Goal: Task Accomplishment & Management: Manage account settings

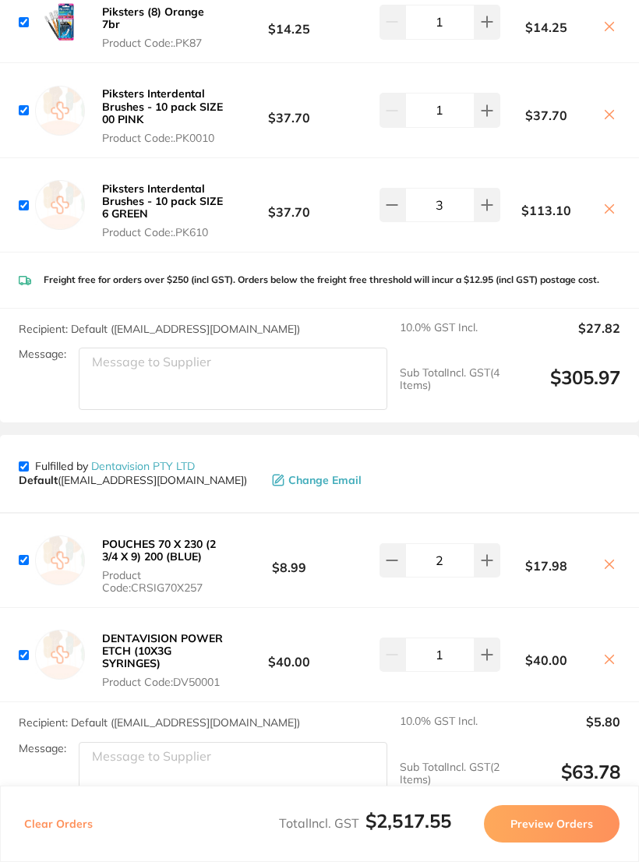
scroll to position [3201, 0]
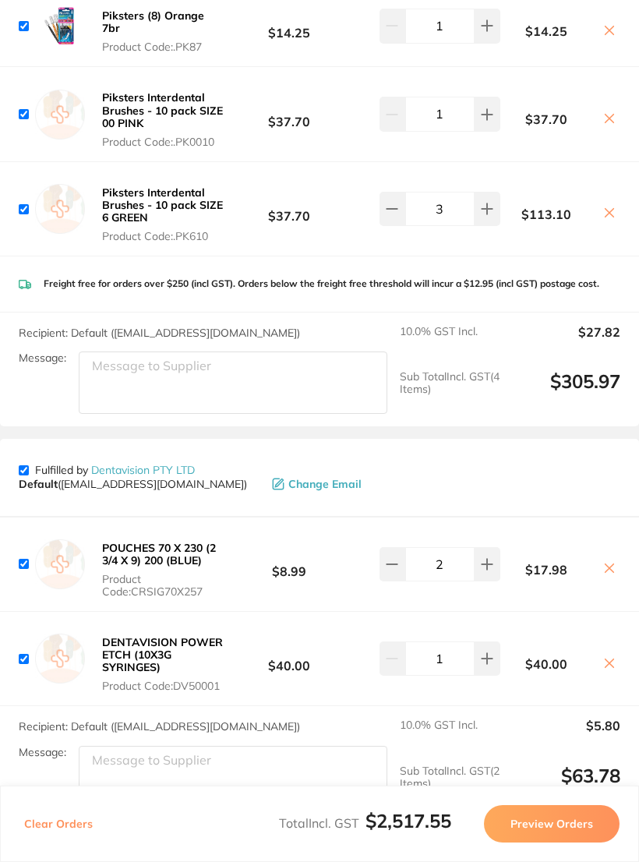
click at [26, 465] on input "checkbox" at bounding box center [24, 470] width 10 height 10
checkbox input "false"
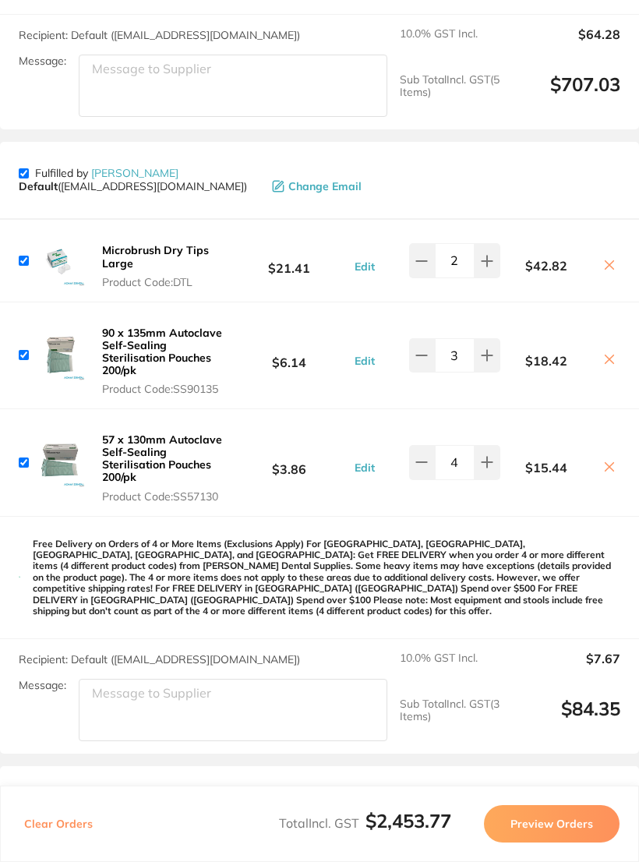
scroll to position [1701, 0]
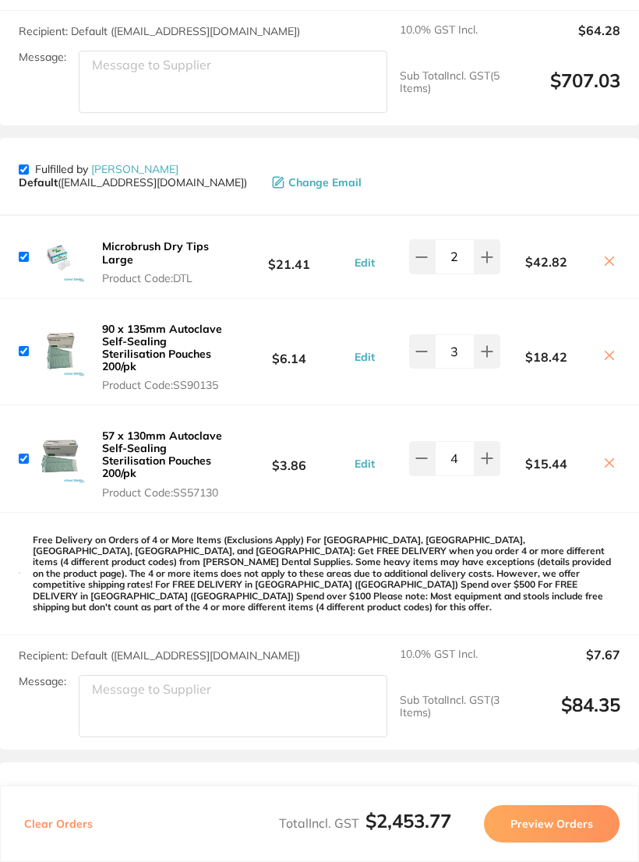
click at [606, 349] on icon at bounding box center [609, 355] width 12 height 12
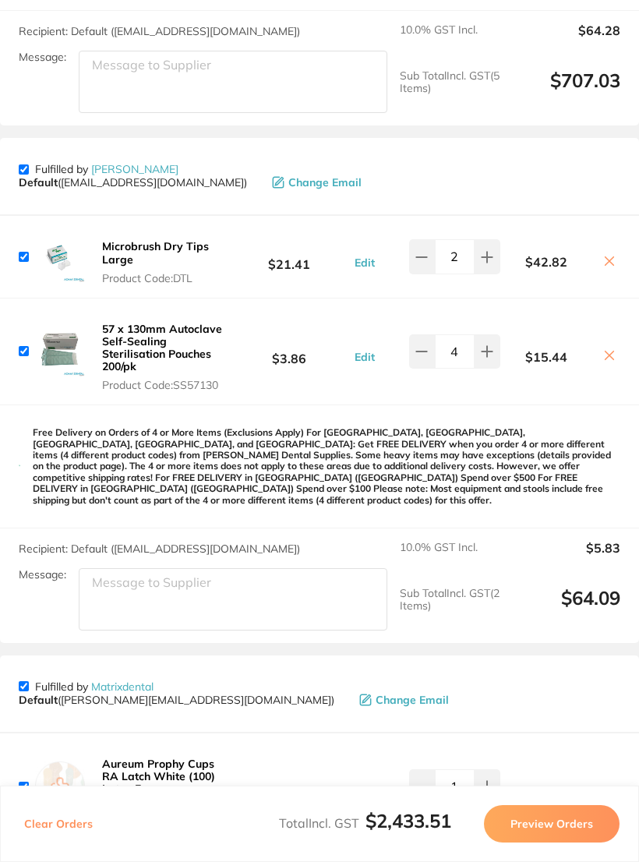
click at [603, 349] on icon at bounding box center [609, 355] width 12 height 12
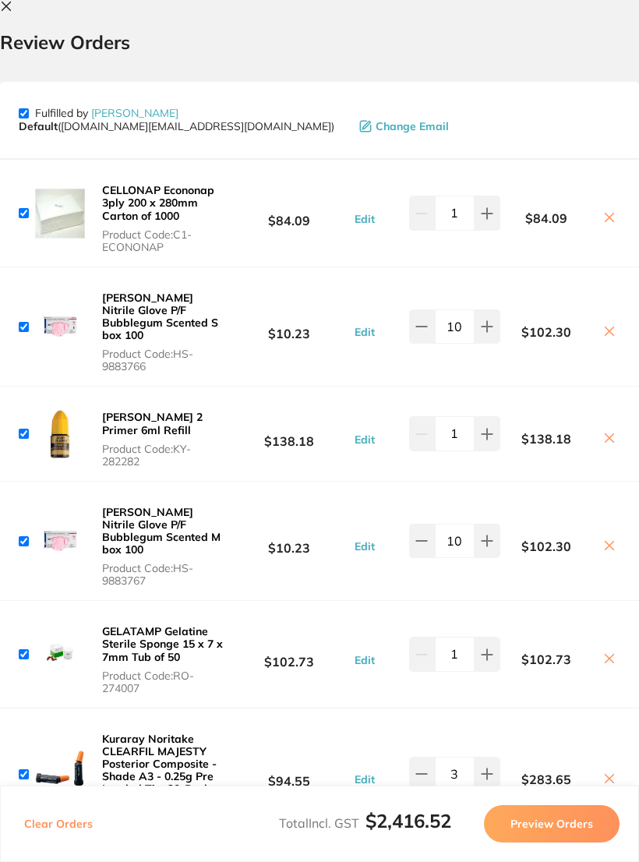
scroll to position [0, 0]
click at [11, 6] on icon at bounding box center [6, 6] width 12 height 12
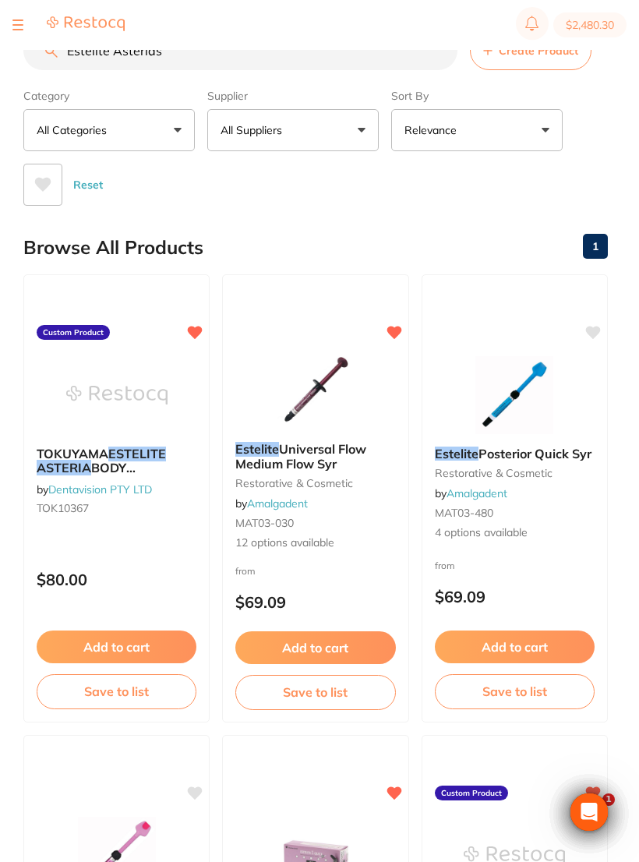
scroll to position [118, 0]
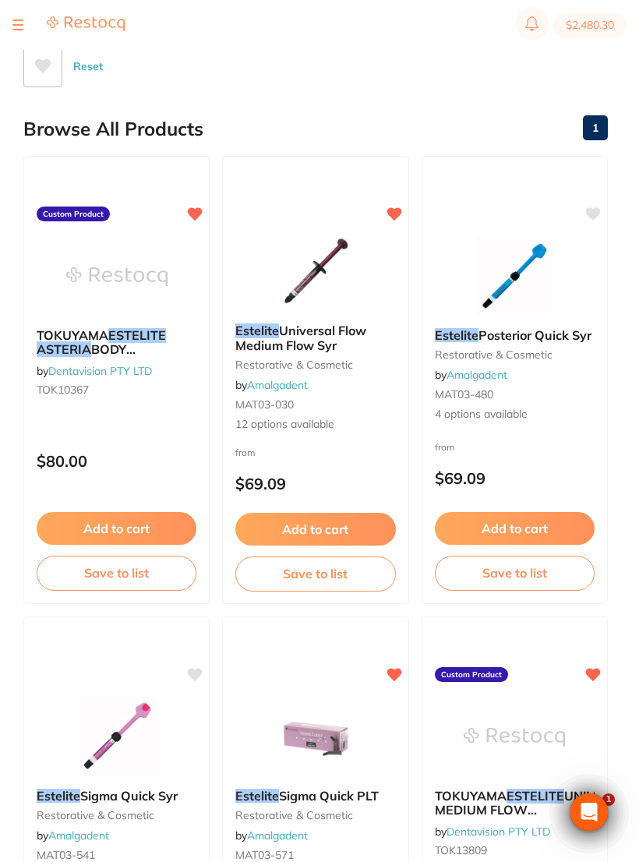
click at [9, 25] on section "$2,480.30" at bounding box center [319, 25] width 639 height 50
click at [19, 24] on button at bounding box center [17, 25] width 11 height 2
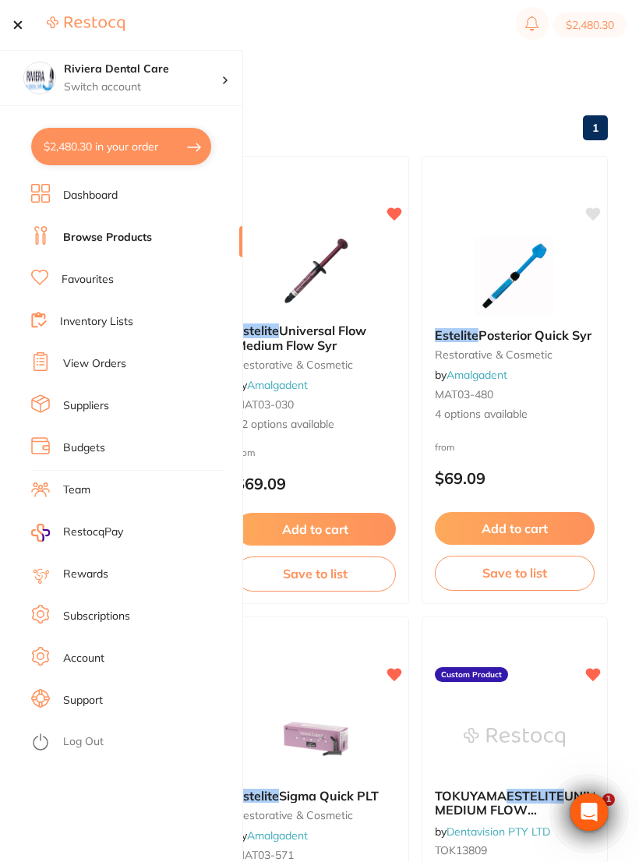
click at [90, 360] on link "View Orders" at bounding box center [94, 364] width 63 height 16
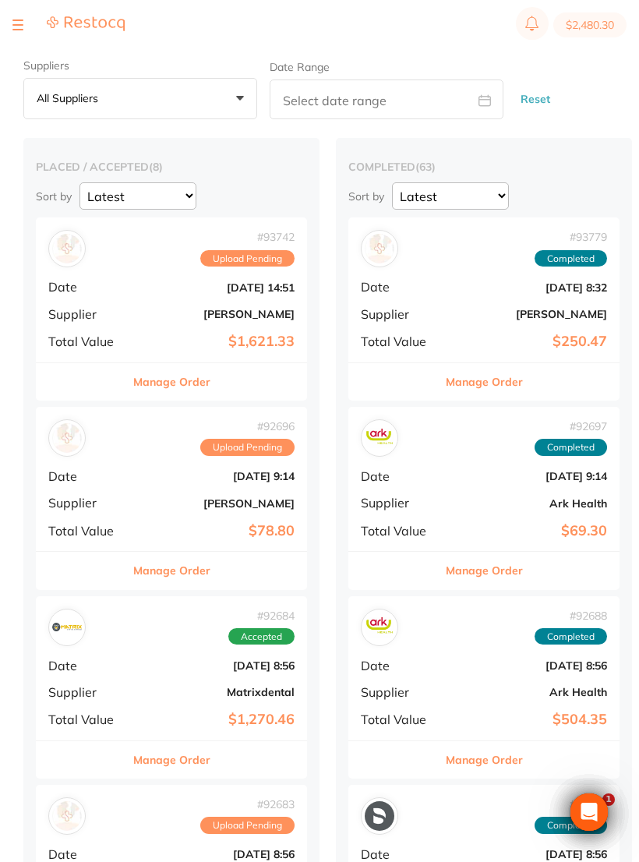
click at [180, 476] on b "[DATE] 9:14" at bounding box center [217, 476] width 156 height 12
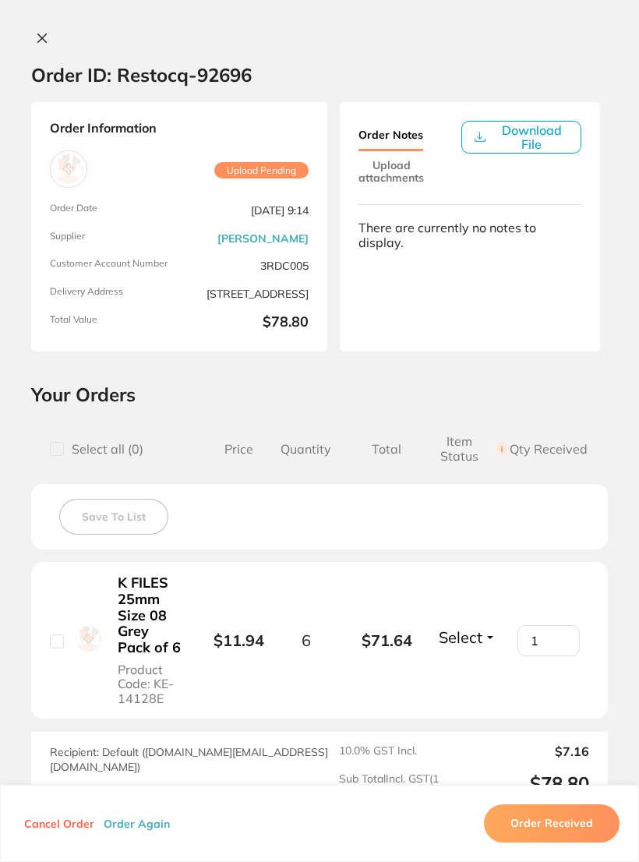
click at [43, 33] on icon at bounding box center [42, 38] width 12 height 12
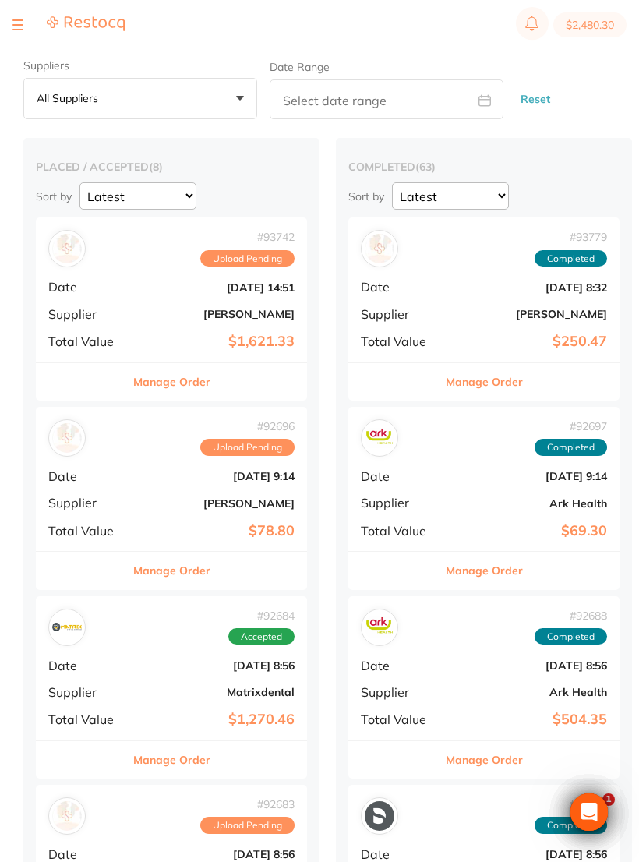
click at [147, 299] on div "# 93742 Upload Pending Date [DATE] 14:51 Supplier [PERSON_NAME] Total Value $1,…" at bounding box center [171, 289] width 271 height 144
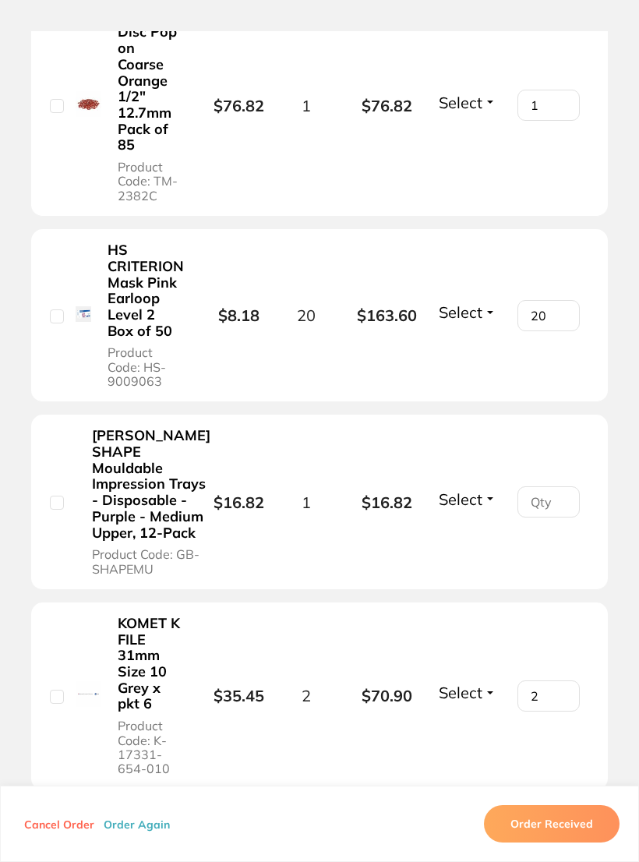
scroll to position [1037, 0]
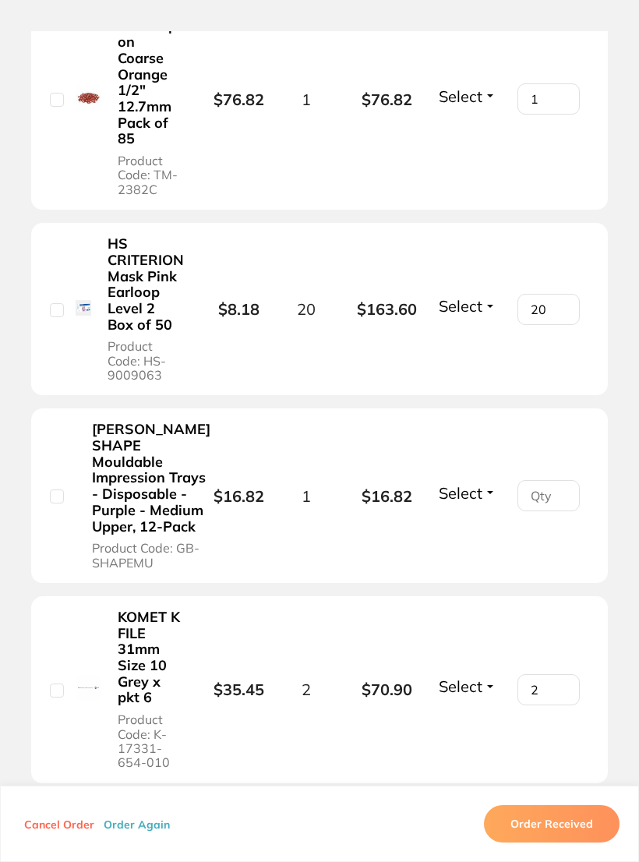
click at [550, 511] on input "number" at bounding box center [549, 495] width 62 height 31
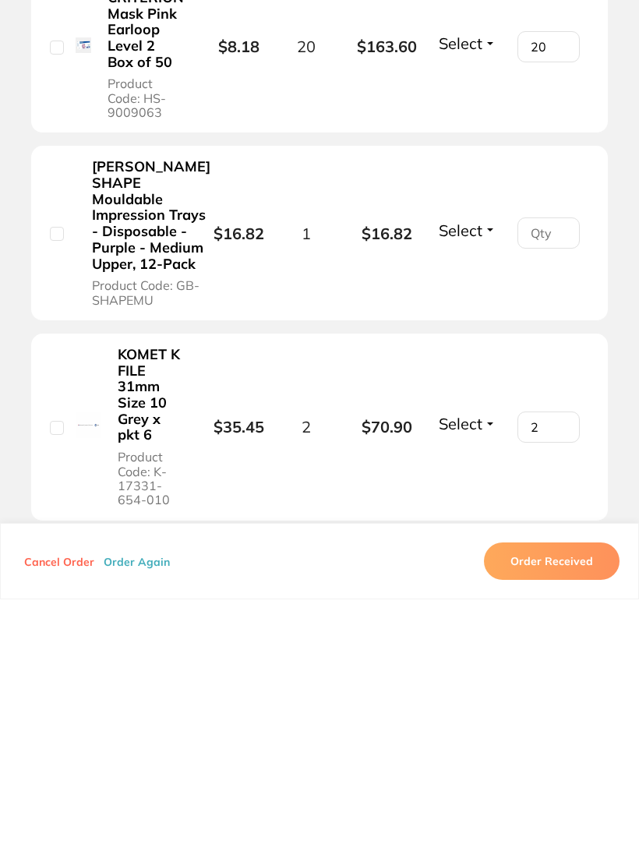
type input "1"
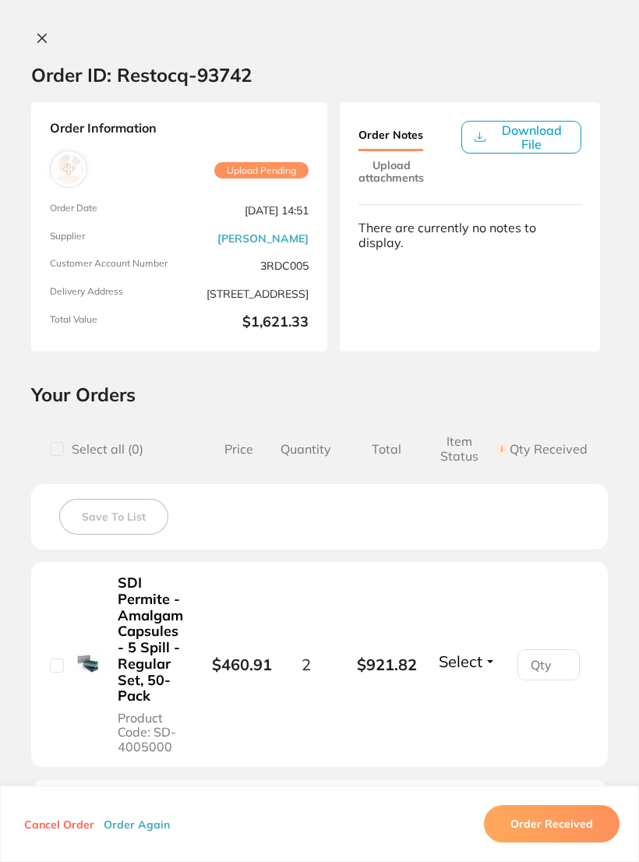
scroll to position [5, 0]
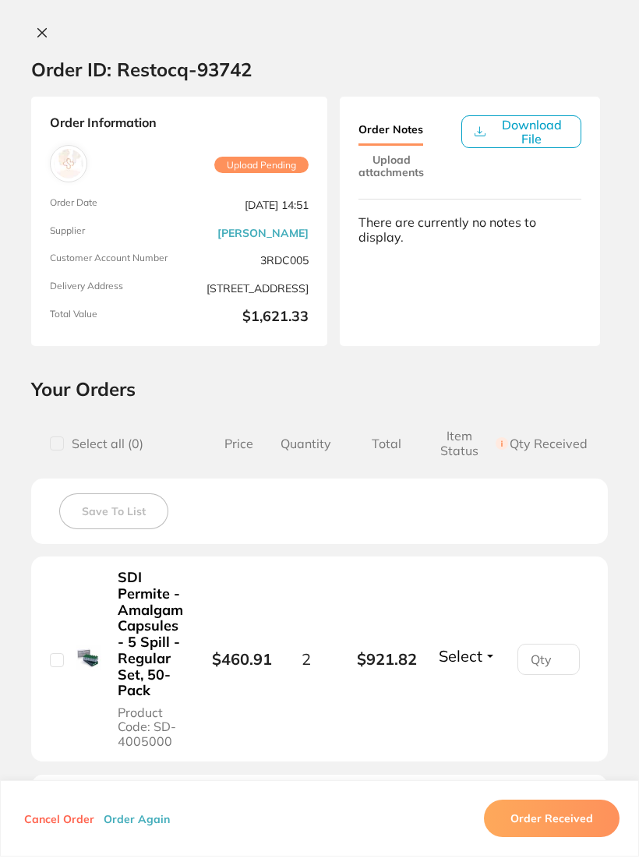
click at [47, 32] on icon at bounding box center [42, 38] width 12 height 12
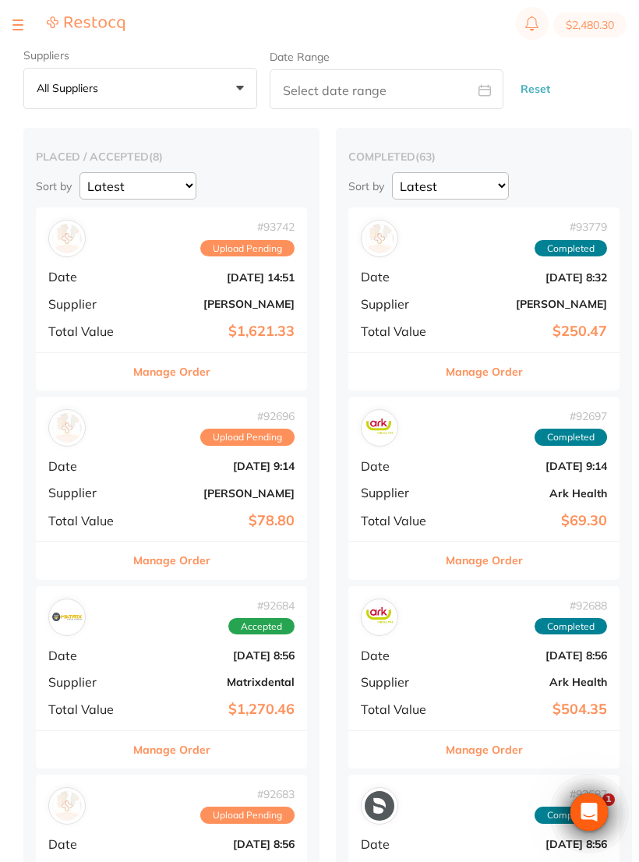
click at [585, 20] on button "$2,480.30" at bounding box center [589, 24] width 73 height 25
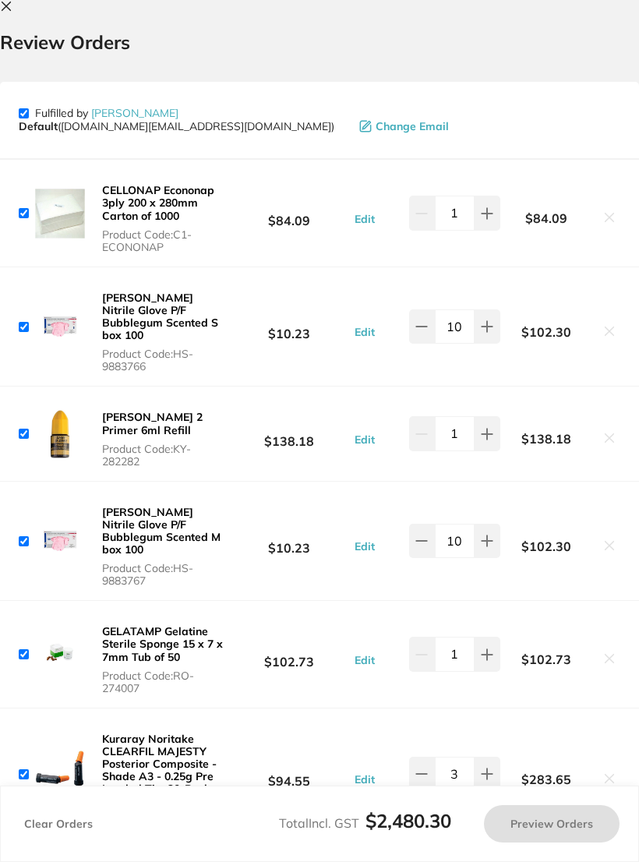
checkbox input "true"
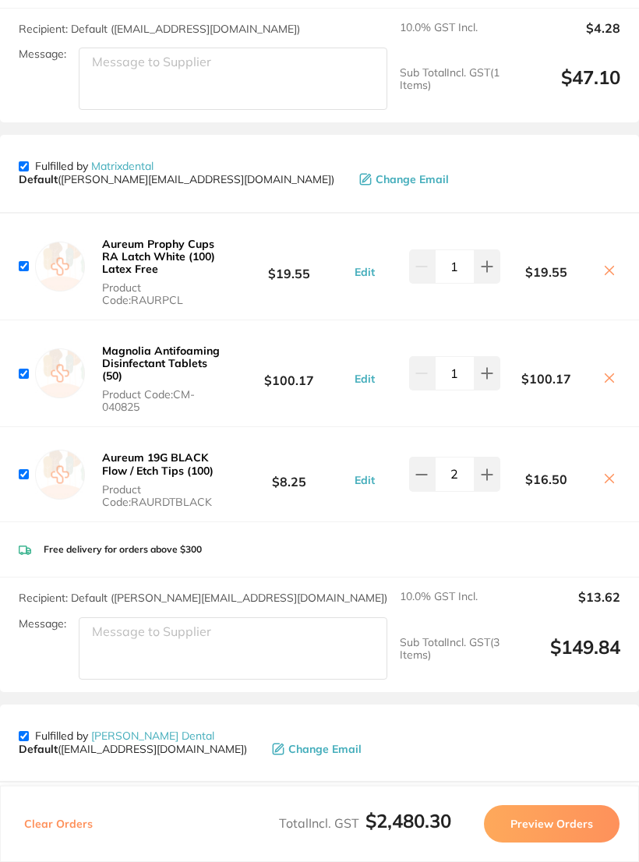
scroll to position [2110, 0]
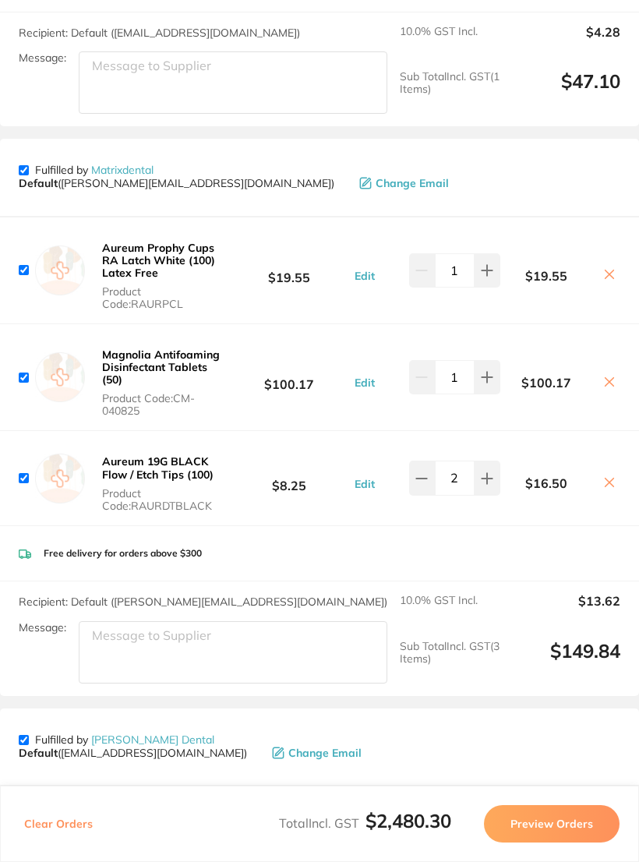
click at [479, 253] on button at bounding box center [488, 270] width 26 height 34
type input "2"
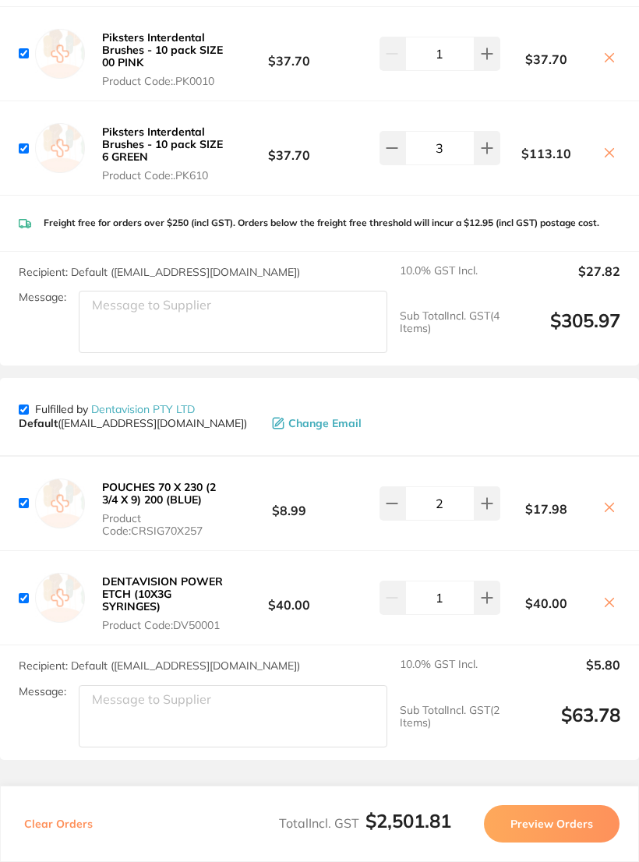
scroll to position [3048, 0]
click at [20, 404] on input "checkbox" at bounding box center [24, 409] width 10 height 10
checkbox input "false"
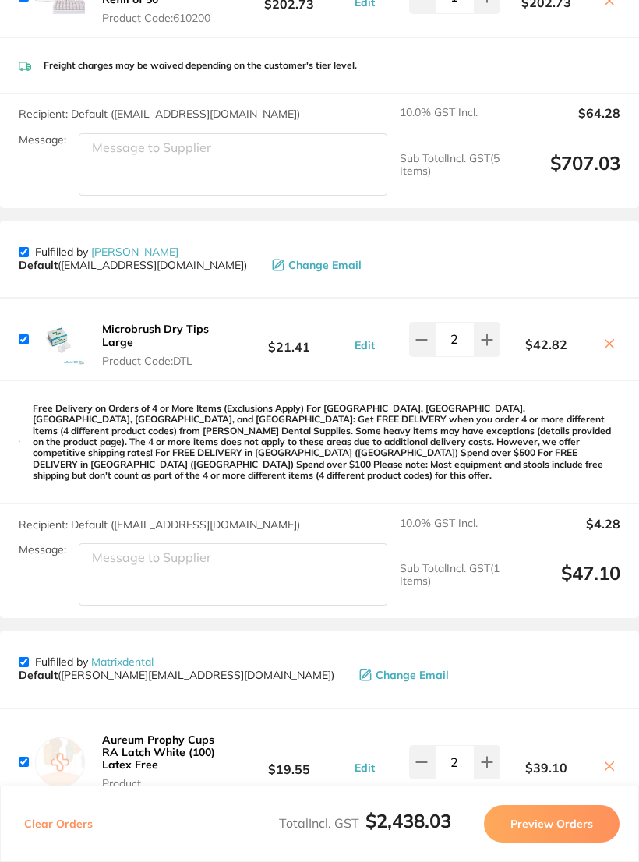
scroll to position [1617, 0]
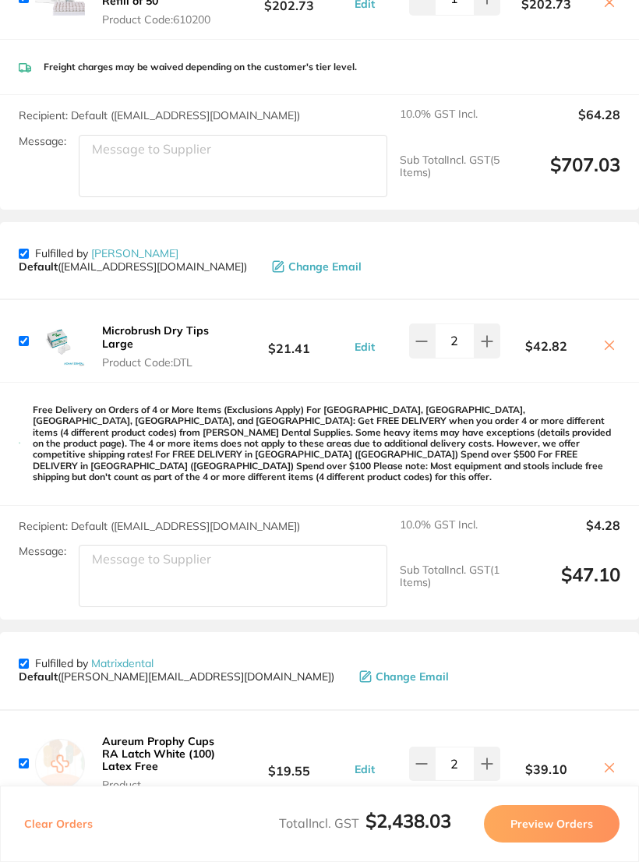
click at [23, 249] on input "checkbox" at bounding box center [24, 254] width 10 height 10
checkbox input "false"
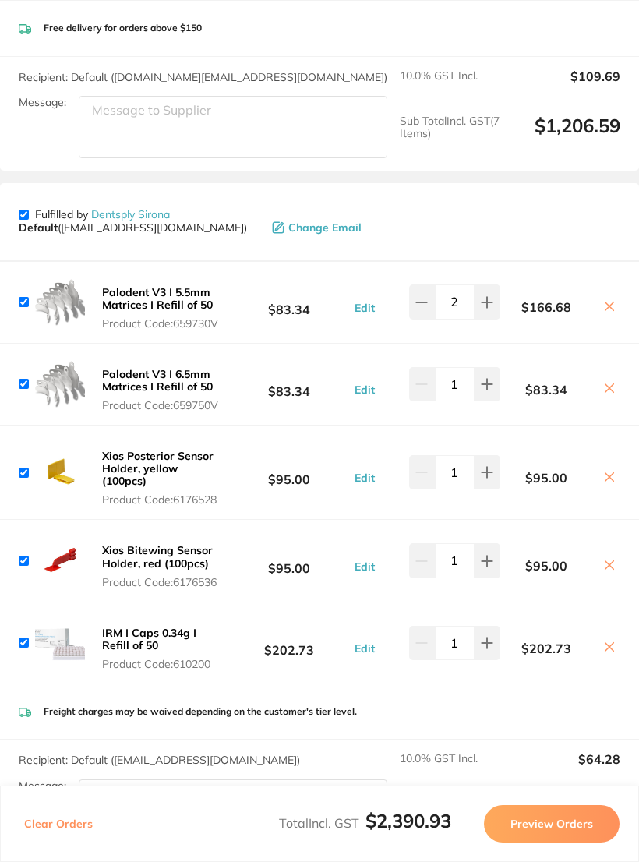
scroll to position [967, 0]
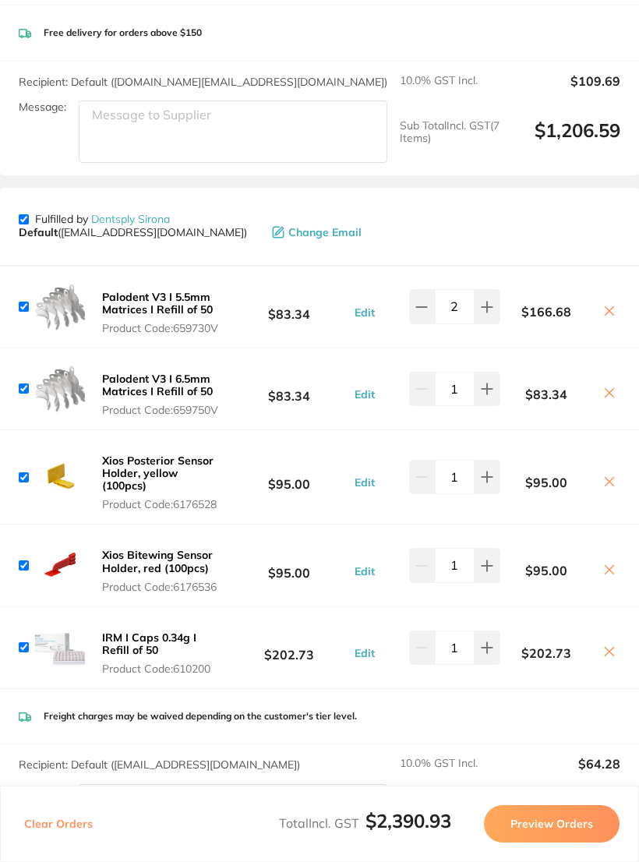
click at [479, 460] on button at bounding box center [488, 477] width 26 height 34
type input "2"
click at [603, 475] on icon at bounding box center [609, 481] width 12 height 12
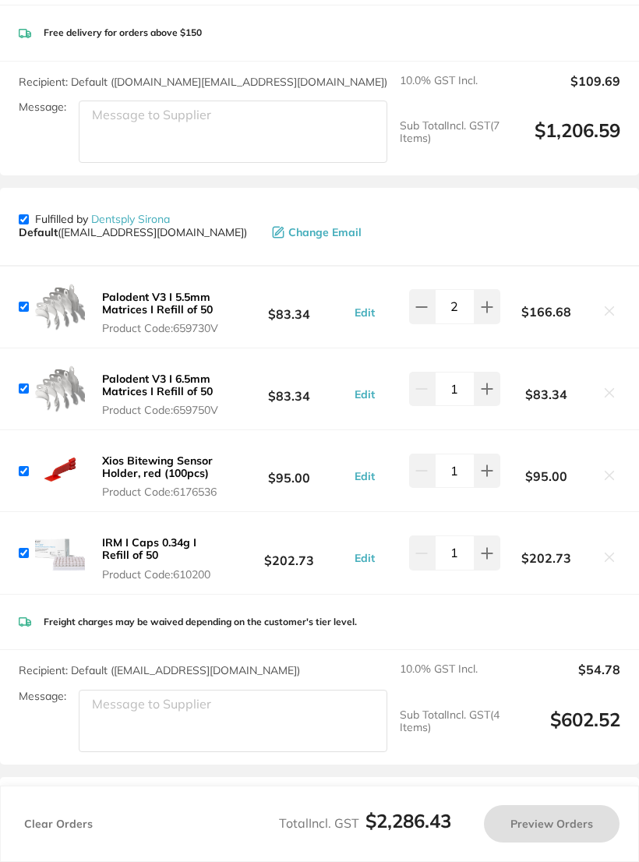
click at [603, 458] on div "$95.00" at bounding box center [560, 471] width 120 height 27
click at [604, 469] on icon at bounding box center [609, 475] width 12 height 12
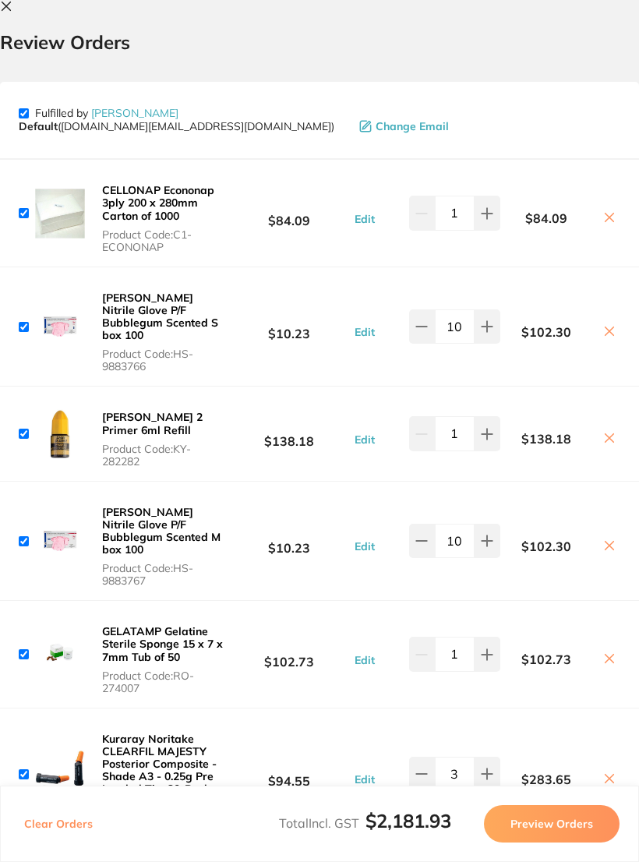
scroll to position [0, 0]
click at [535, 837] on button "Preview Orders" at bounding box center [552, 823] width 136 height 37
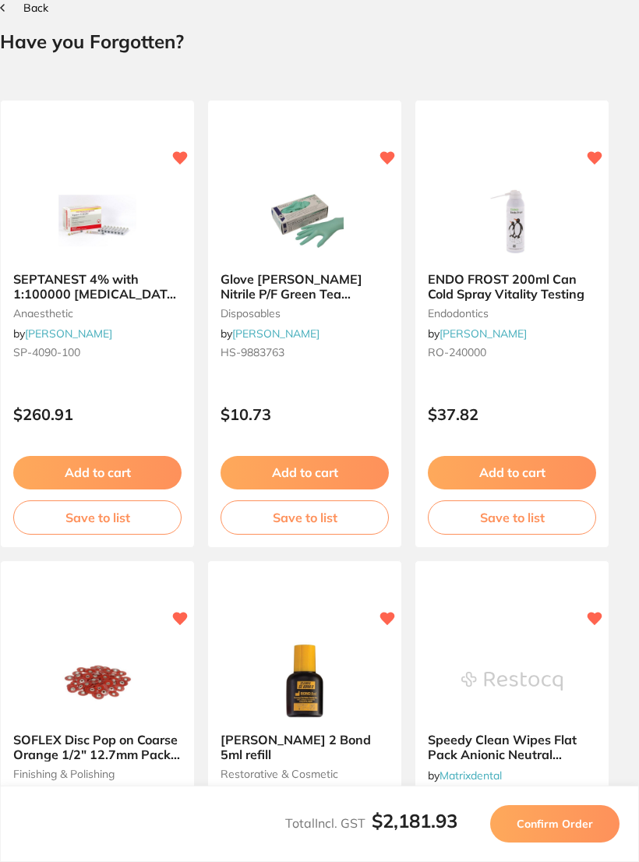
click at [542, 839] on button "Confirm Order" at bounding box center [554, 823] width 129 height 37
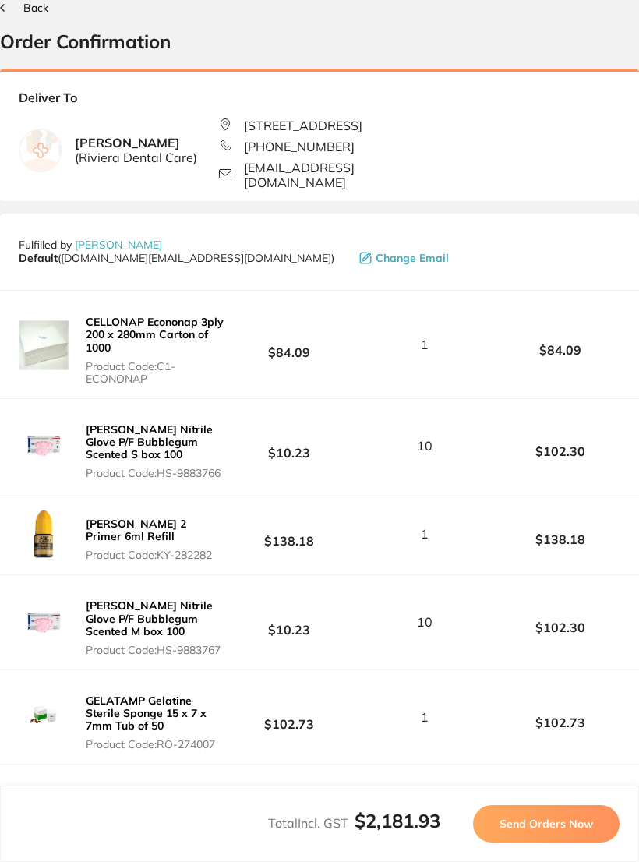
click at [534, 838] on button "Send Orders Now" at bounding box center [546, 823] width 147 height 37
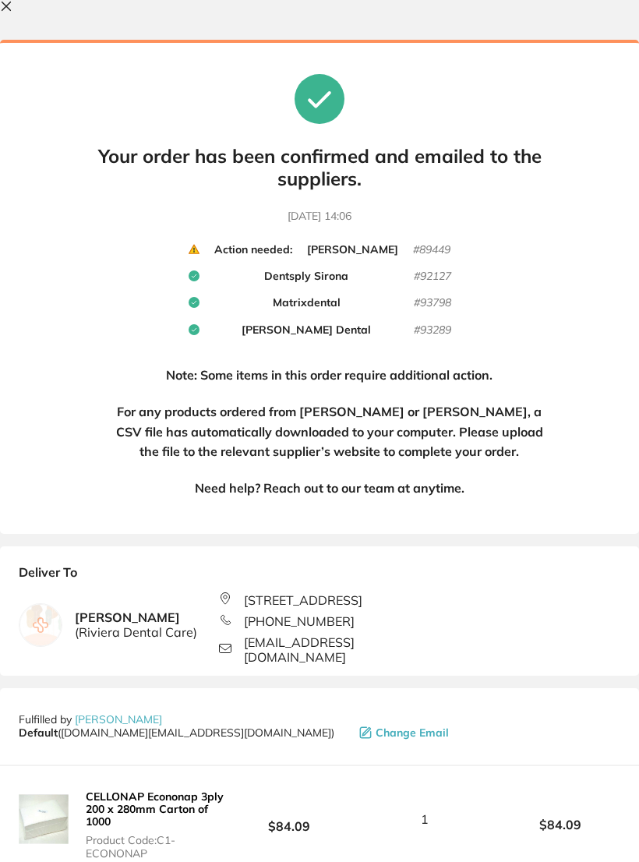
click at [5, 14] on button at bounding box center [9, 7] width 19 height 15
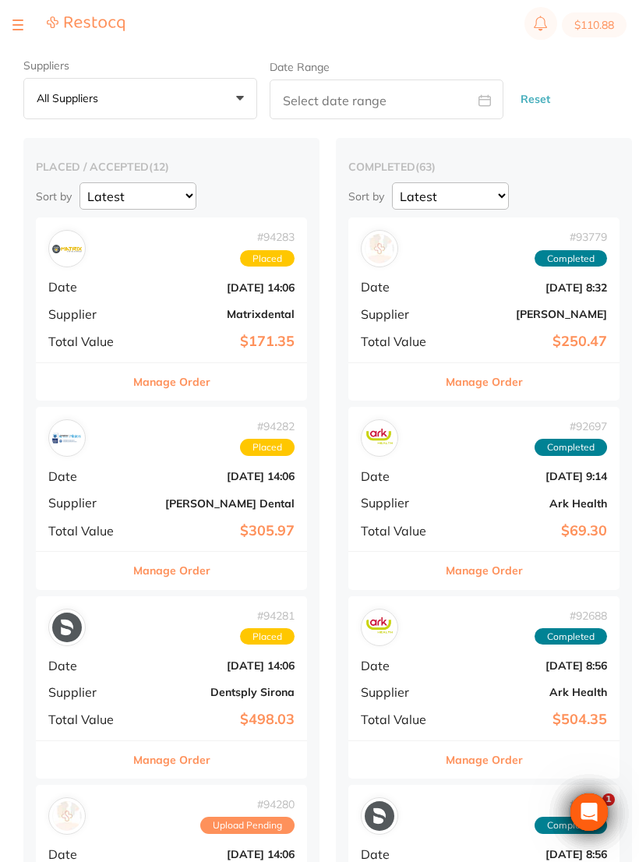
click at [592, 26] on button "$110.88" at bounding box center [594, 24] width 65 height 25
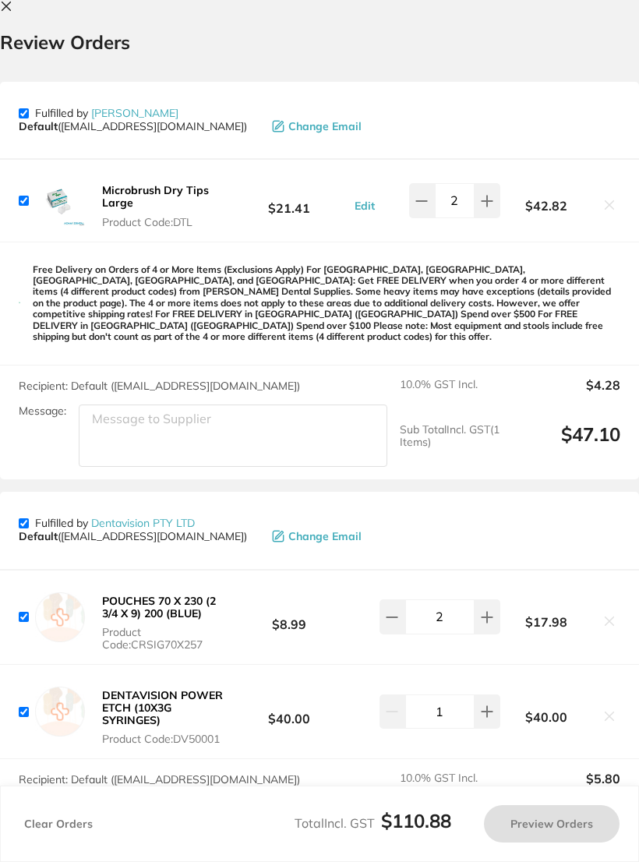
checkbox input "true"
